Goal: Contribute content

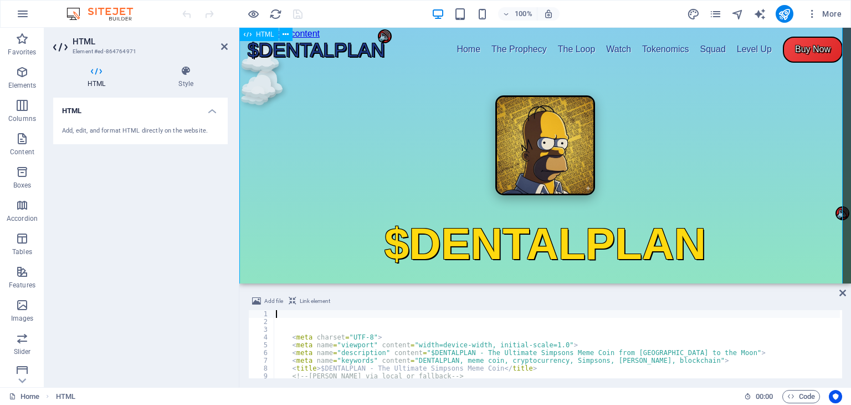
scroll to position [548, 0]
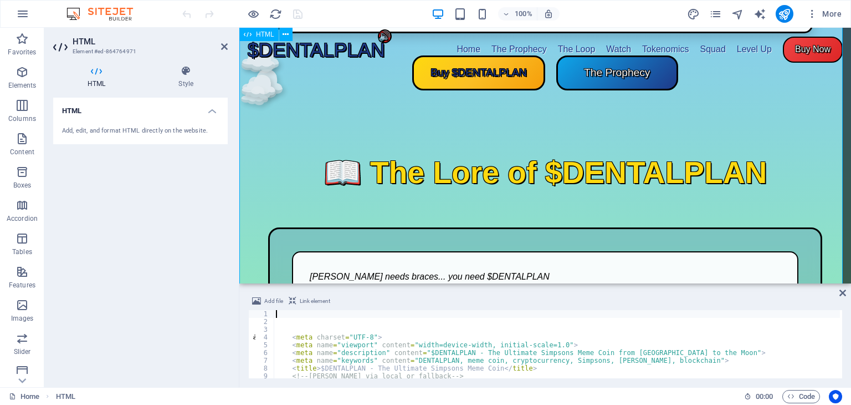
click at [344, 346] on div "< meta charset = "UTF-8" > < meta name = "viewport" content = "width=device-wid…" at bounding box center [756, 350] width 965 height 81
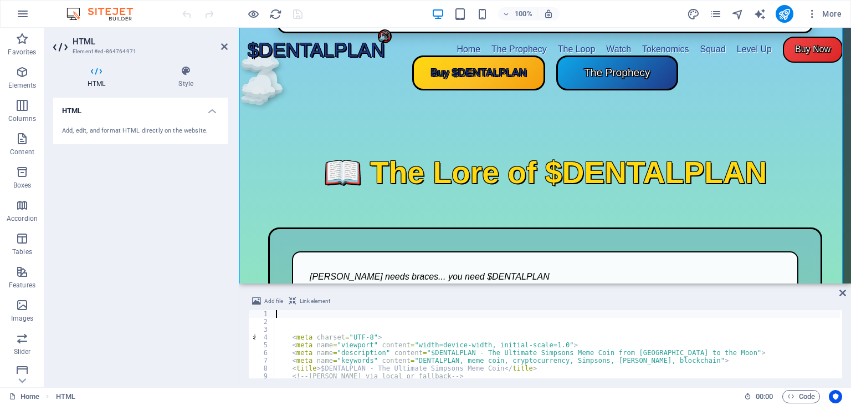
click at [344, 346] on div "< meta charset = "UTF-8" > < meta name = "viewport" content = "width=device-wid…" at bounding box center [756, 350] width 965 height 81
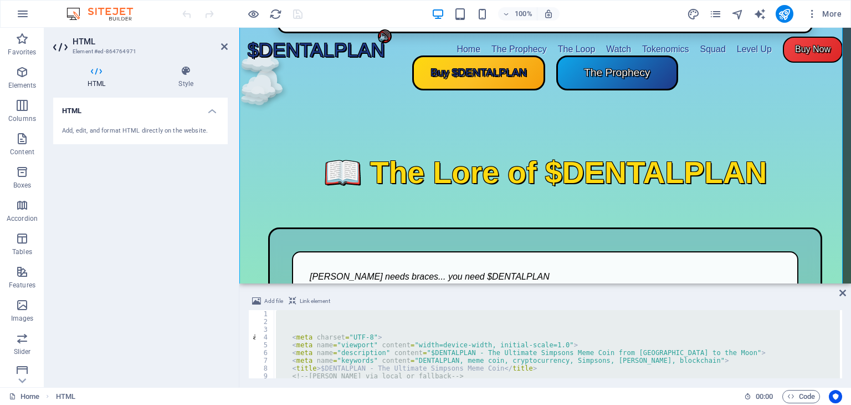
paste textarea "</html>"
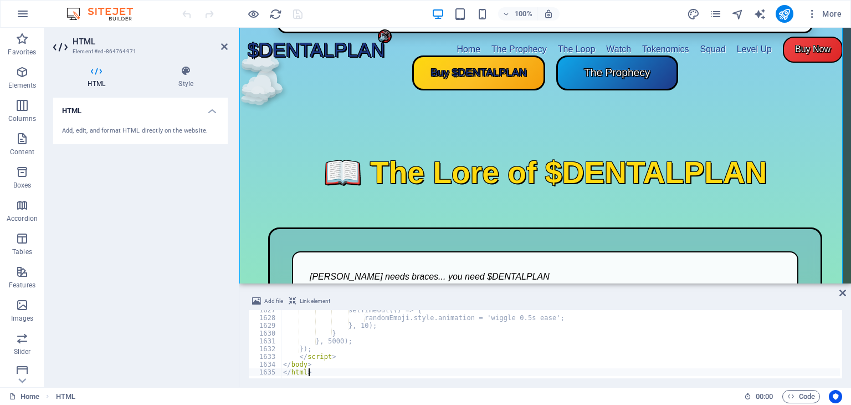
scroll to position [12623, 0]
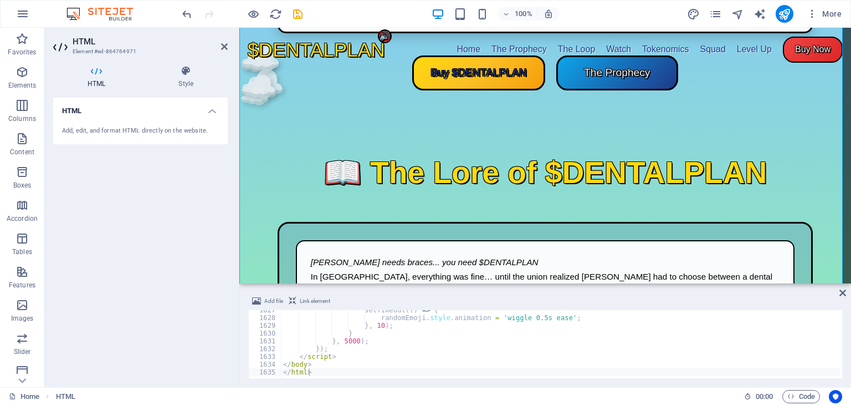
drag, startPoint x: 846, startPoint y: 56, endPoint x: 1088, endPoint y: 40, distance: 242.2
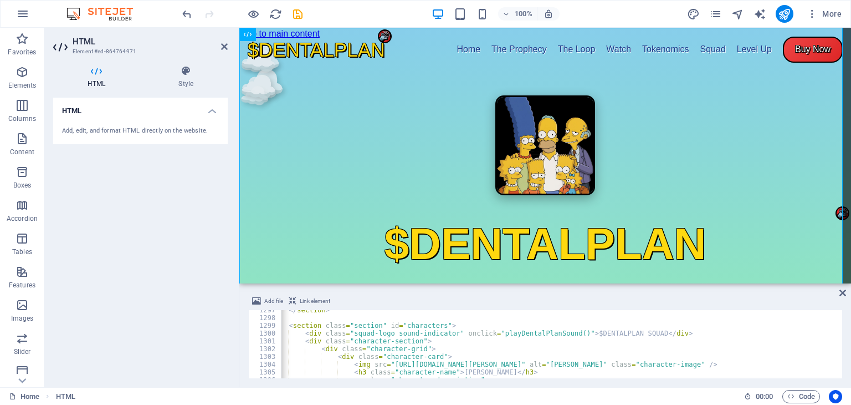
scroll to position [10062, 0]
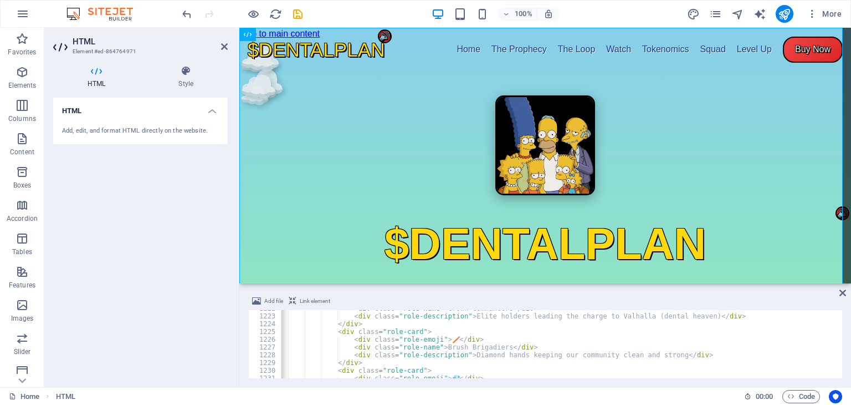
scroll to position [9481, 0]
drag, startPoint x: 821, startPoint y: 312, endPoint x: 581, endPoint y: 205, distance: 262.5
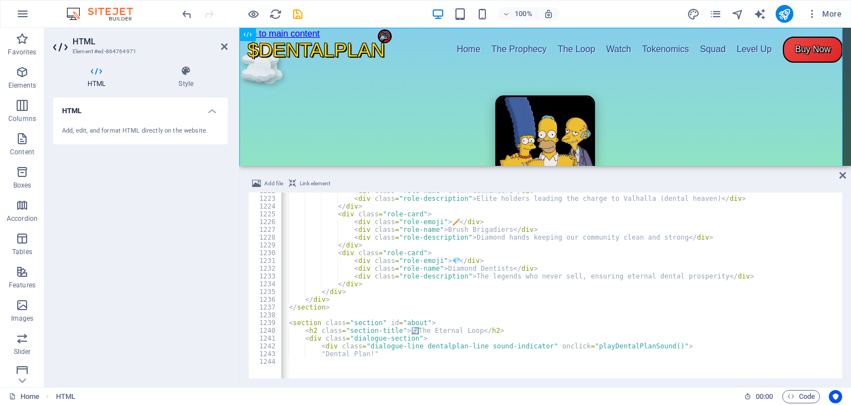
drag, startPoint x: 569, startPoint y: 285, endPoint x: 573, endPoint y: 149, distance: 135.9
click at [573, 149] on div "HTML" at bounding box center [545, 97] width 612 height 138
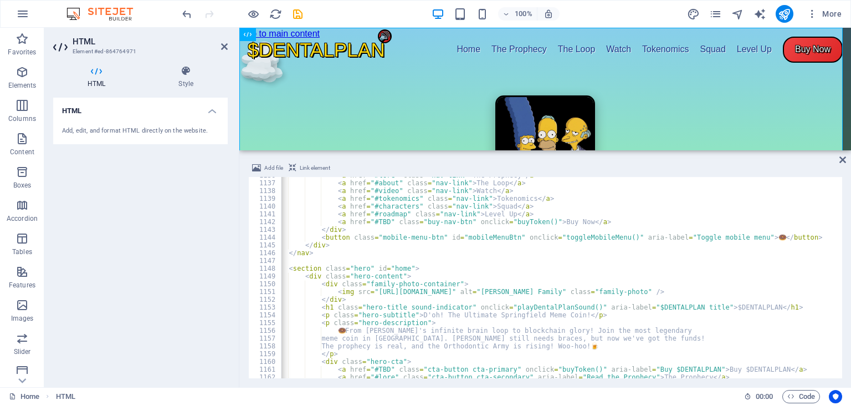
scroll to position [8814, 0]
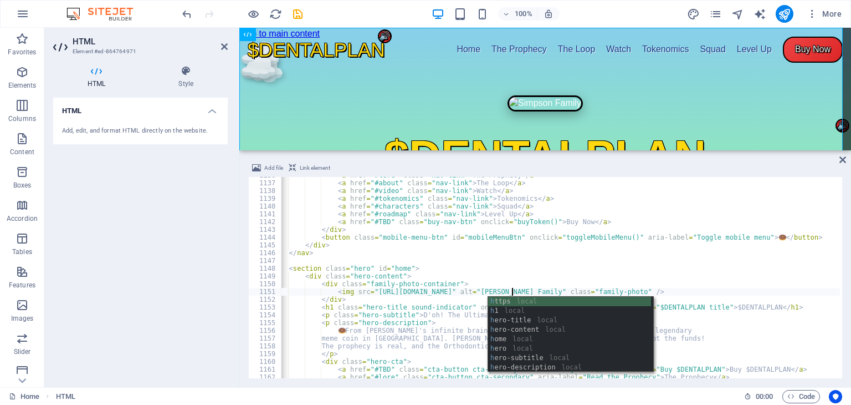
type textarea "<img src="https://www.dentalplan.lol/images/homer1.jpg" alt="Simpson Family" cl…"
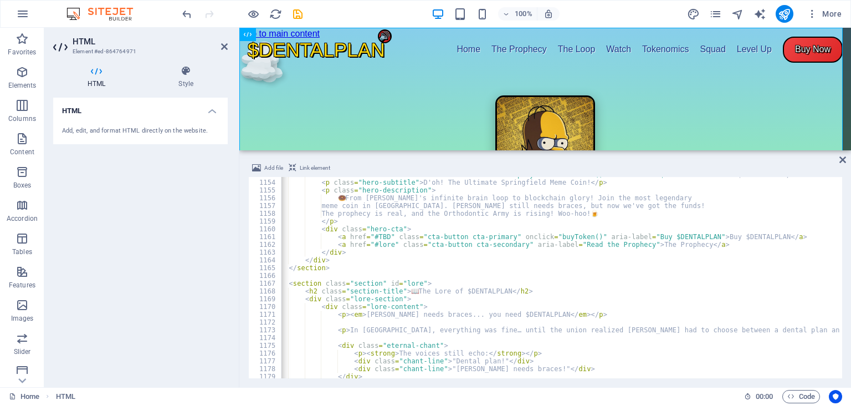
scroll to position [8946, 0]
click at [783, 8] on icon "publish" at bounding box center [784, 14] width 13 height 13
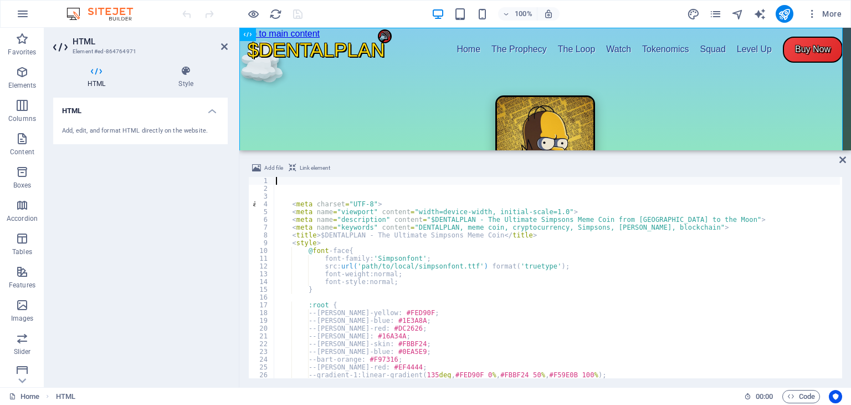
type textarea "<meta name="keywords" content="DENTALPLAN, meme coin, cryptocurrency, Simpsons,…"
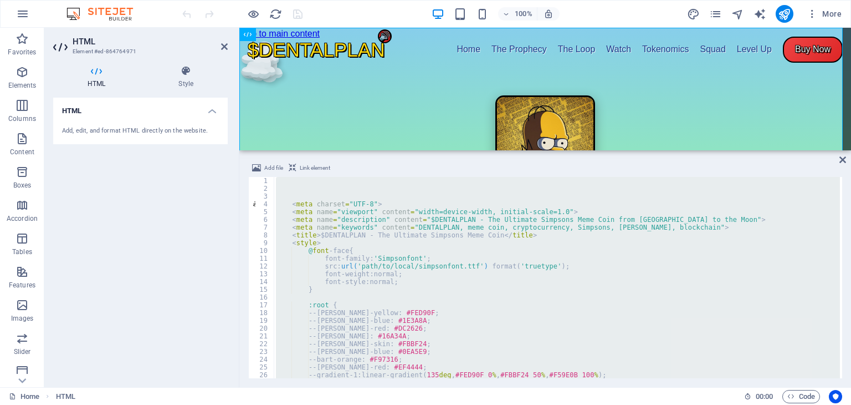
type textarea "</html>"
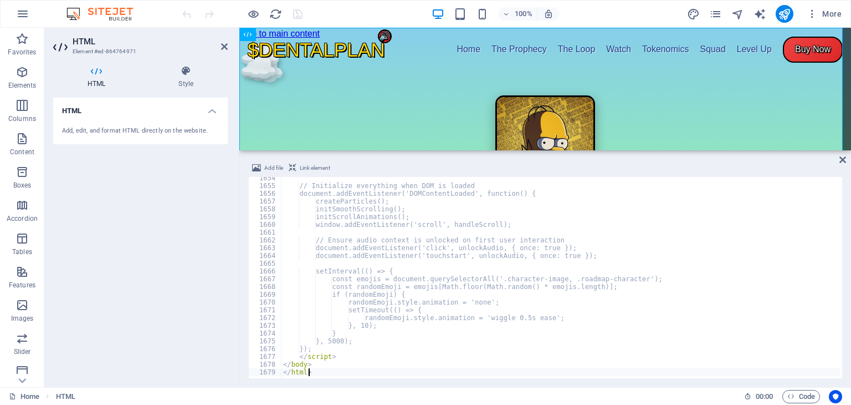
scroll to position [12831, 0]
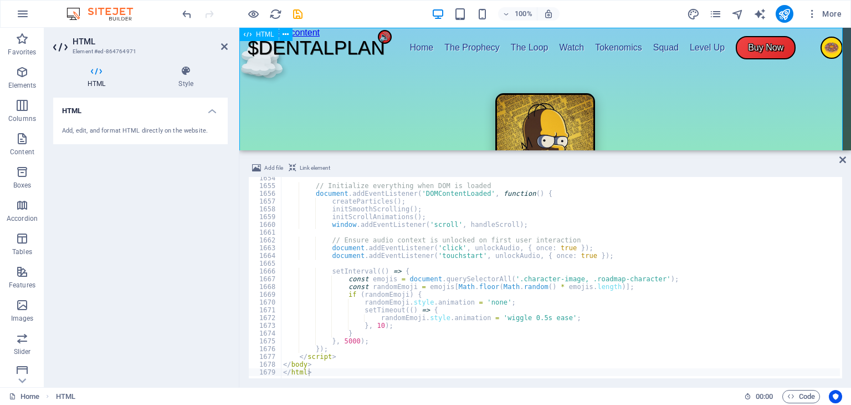
click at [275, 15] on icon "reload" at bounding box center [275, 14] width 13 height 13
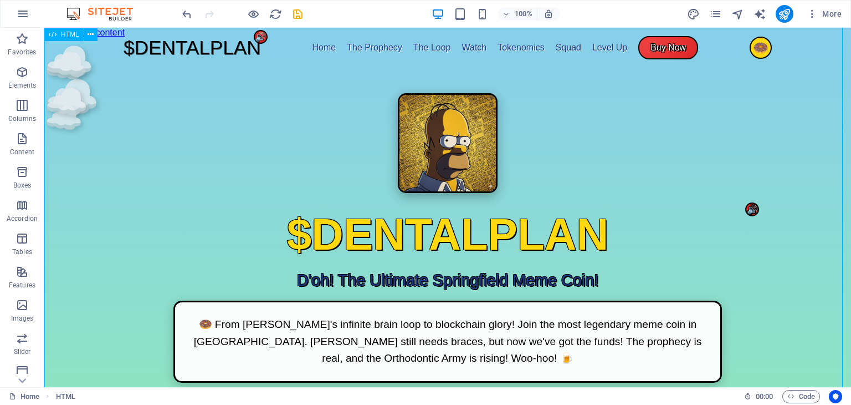
scroll to position [429, 0]
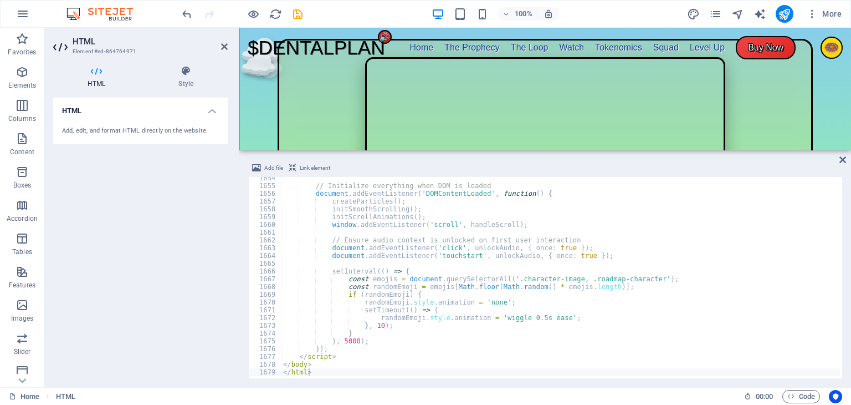
scroll to position [1842, 0]
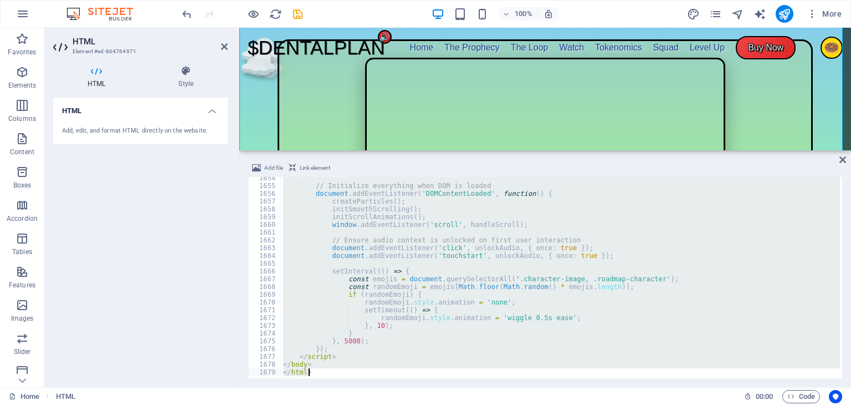
paste textarea
type textarea "</html>"
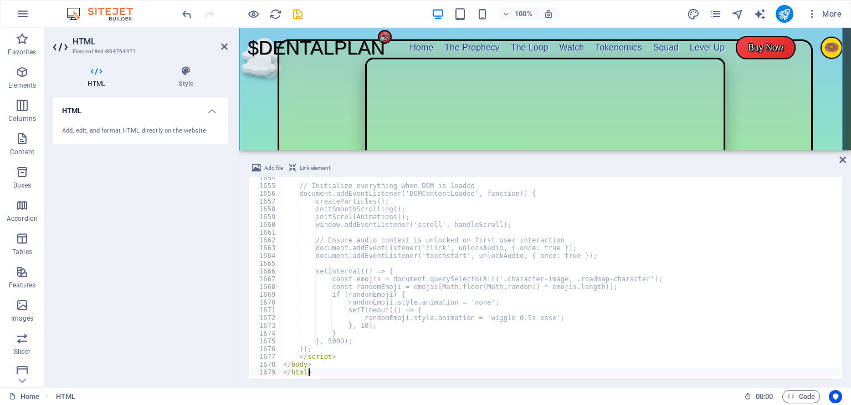
scroll to position [12831, 0]
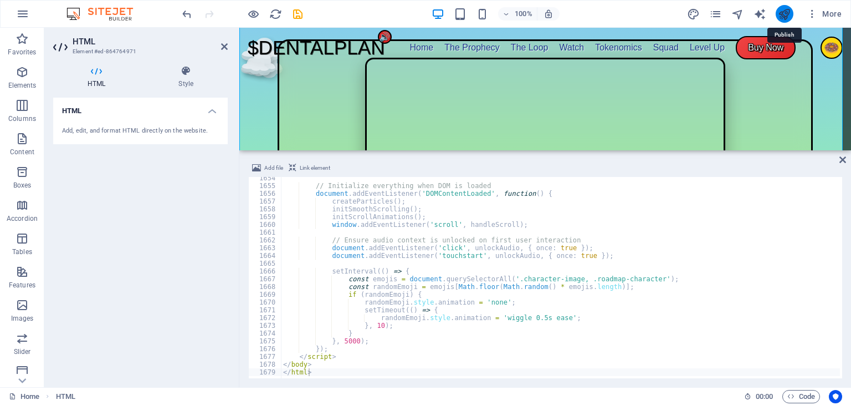
click at [785, 8] on icon "publish" at bounding box center [784, 14] width 13 height 13
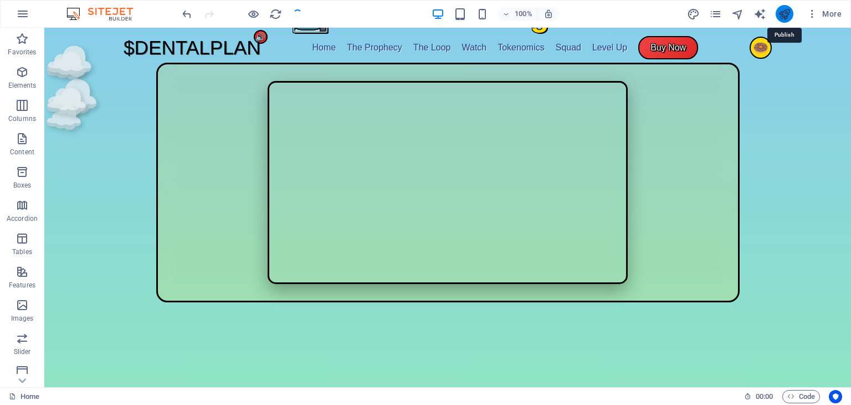
scroll to position [1843, 0]
